Goal: Task Accomplishment & Management: Use online tool/utility

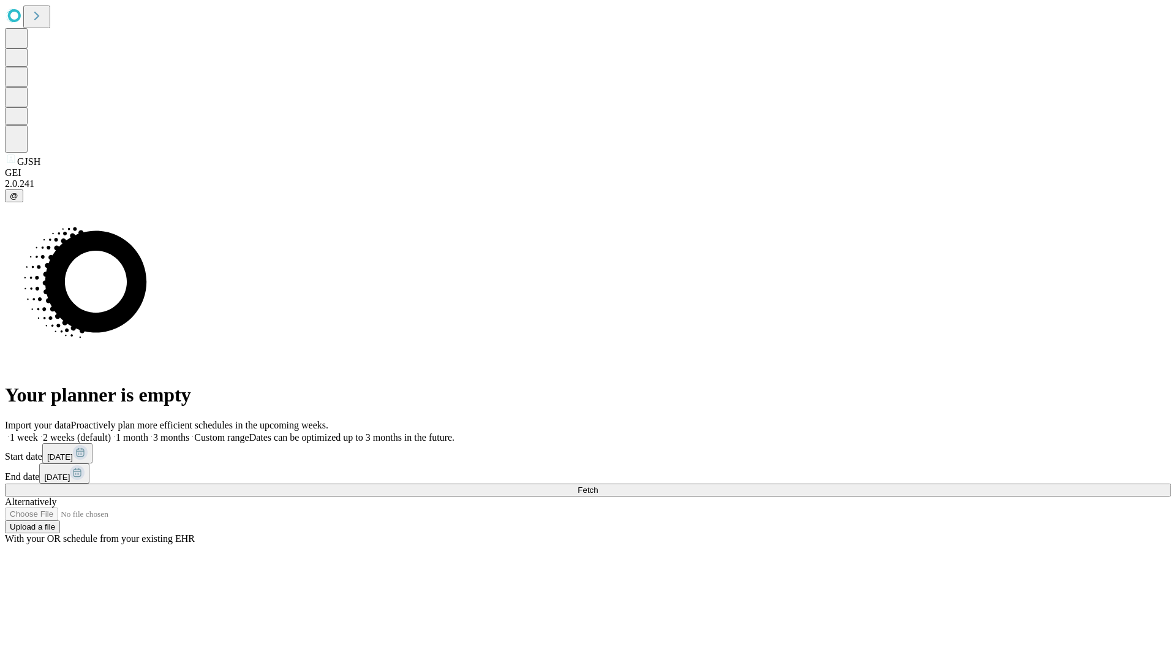
click at [598, 485] on span "Fetch" at bounding box center [588, 489] width 20 height 9
